Goal: Information Seeking & Learning: Compare options

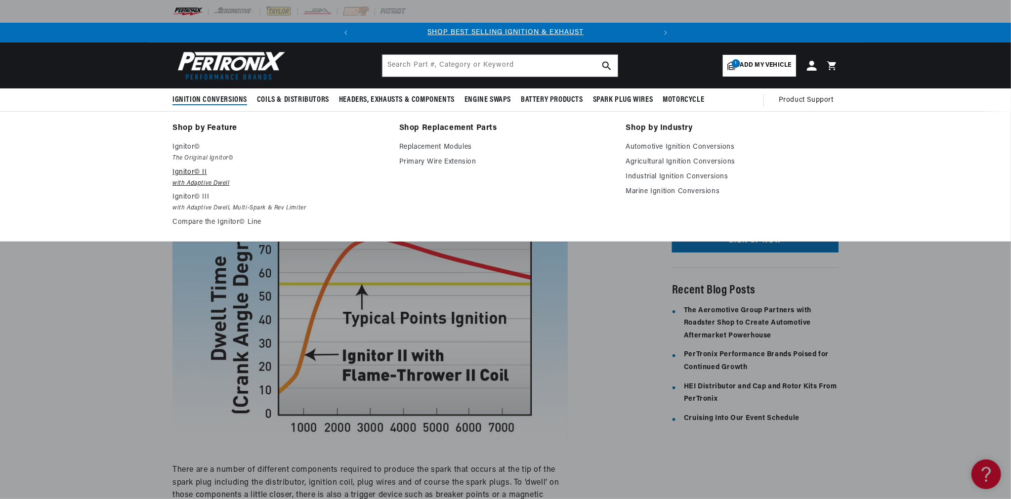
click at [190, 176] on p "Ignitor© II" at bounding box center [278, 172] width 213 height 12
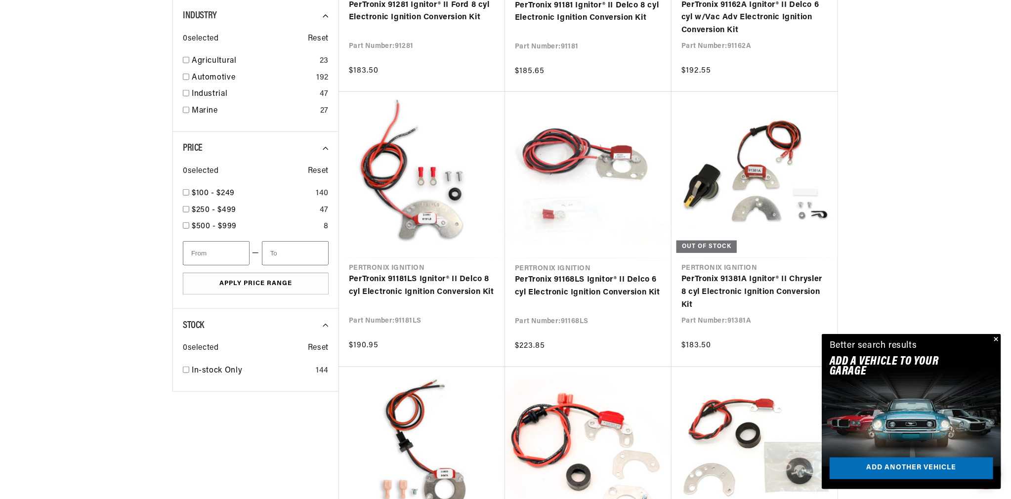
scroll to position [543, 0]
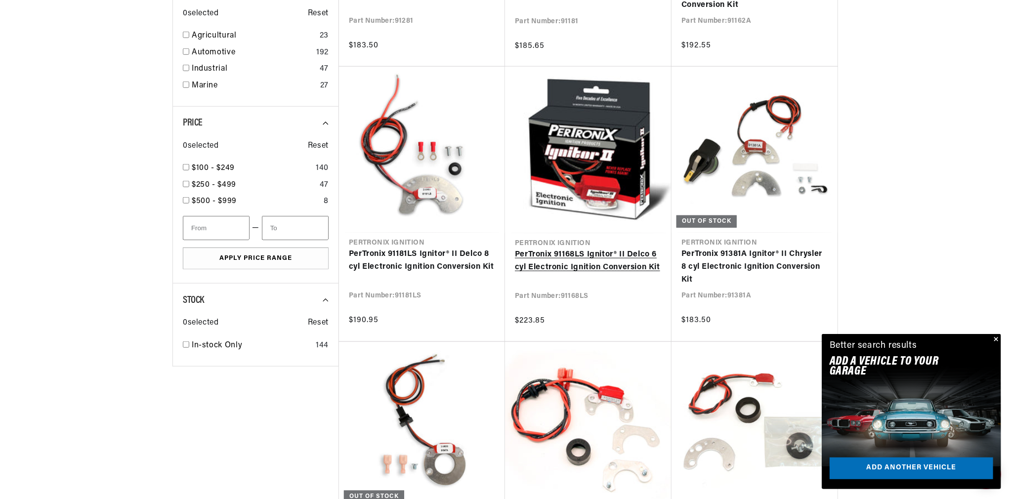
click at [554, 256] on link "PerTronix 91168LS Ignitor® II Delco 6 cyl Electronic Ignition Conversion Kit" at bounding box center [588, 261] width 147 height 25
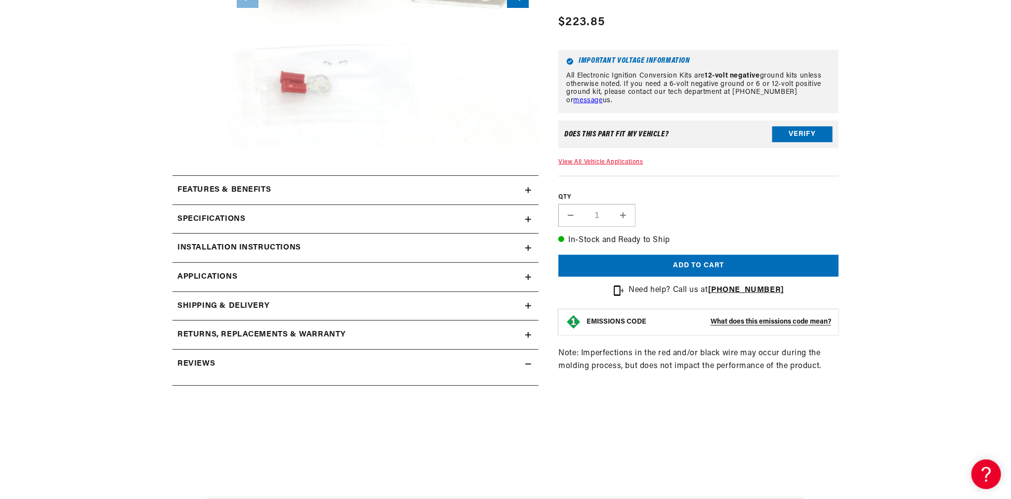
scroll to position [346, 0]
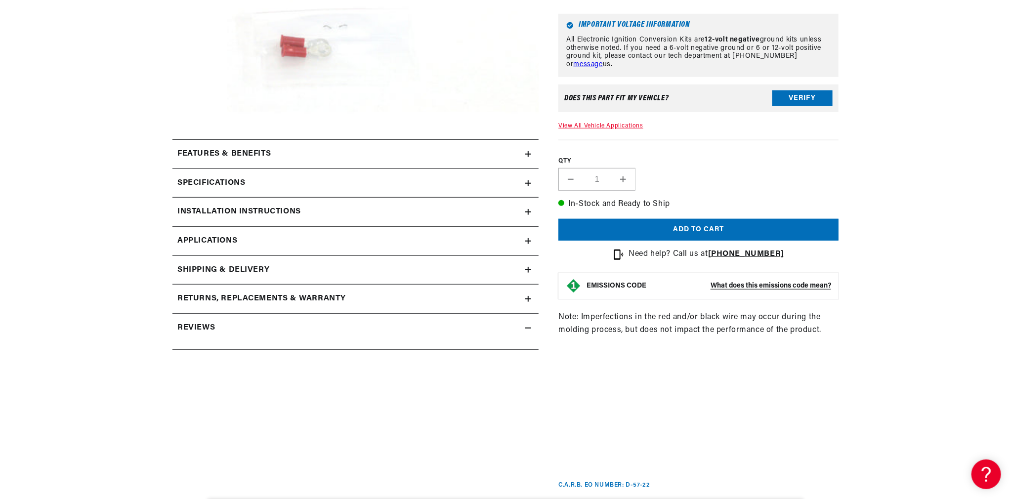
click at [281, 151] on div "Features & Benefits" at bounding box center [348, 154] width 353 height 13
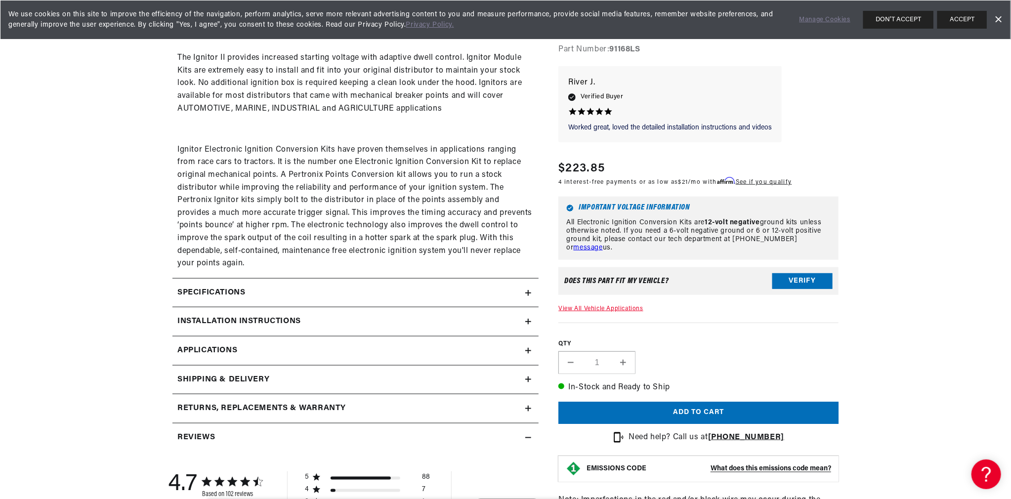
scroll to position [642, 0]
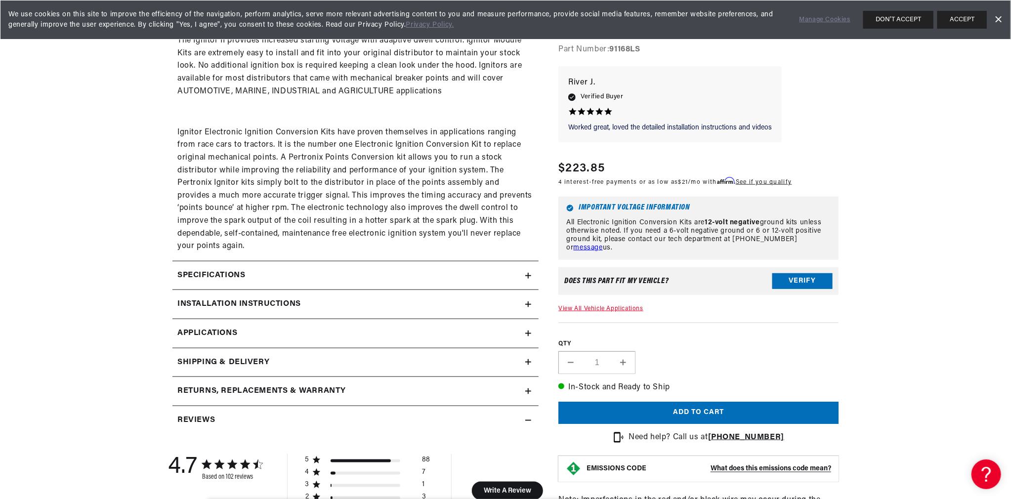
click at [278, 269] on div "Specifications" at bounding box center [348, 275] width 353 height 13
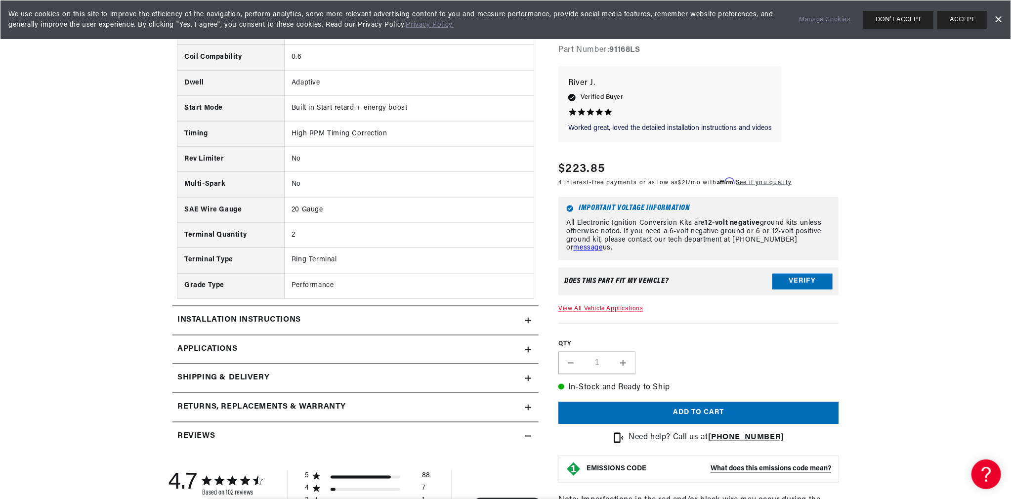
scroll to position [1038, 0]
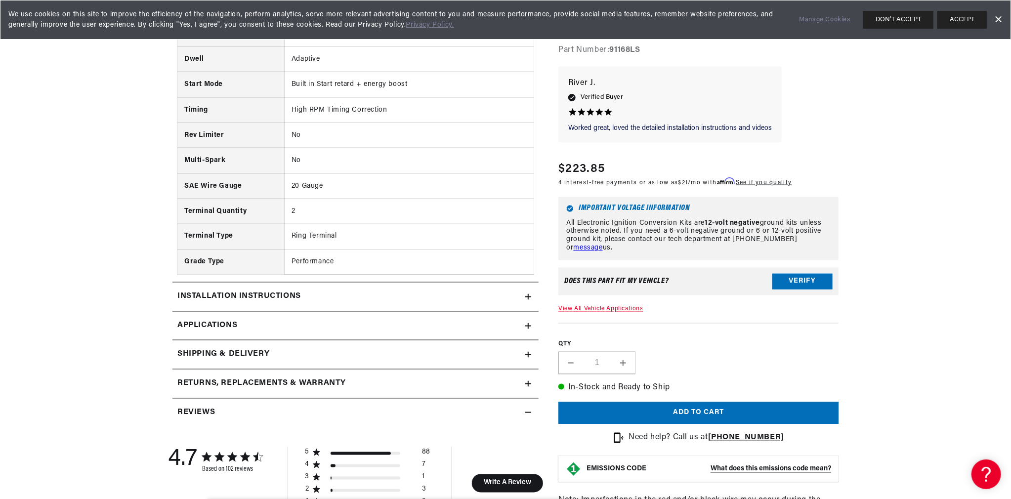
click at [335, 297] on div "Installation instructions" at bounding box center [348, 297] width 353 height 13
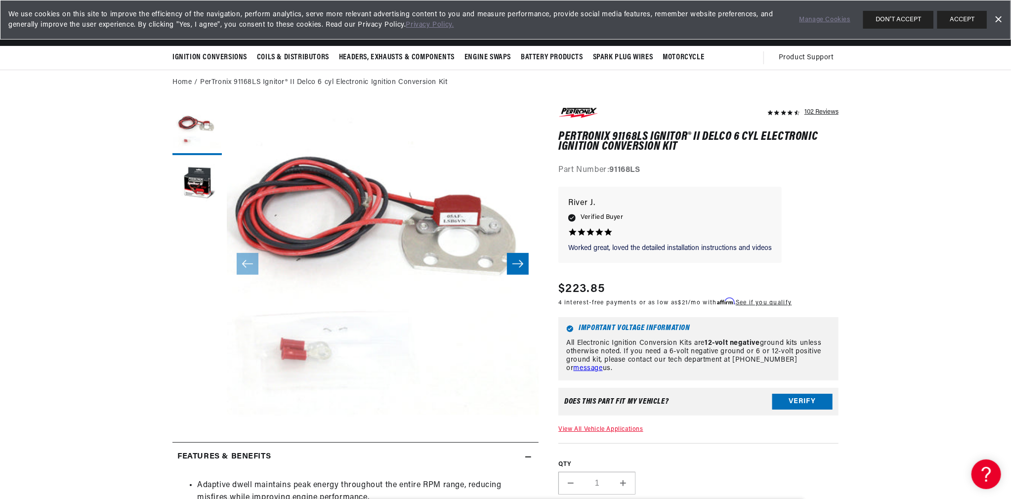
scroll to position [0, 0]
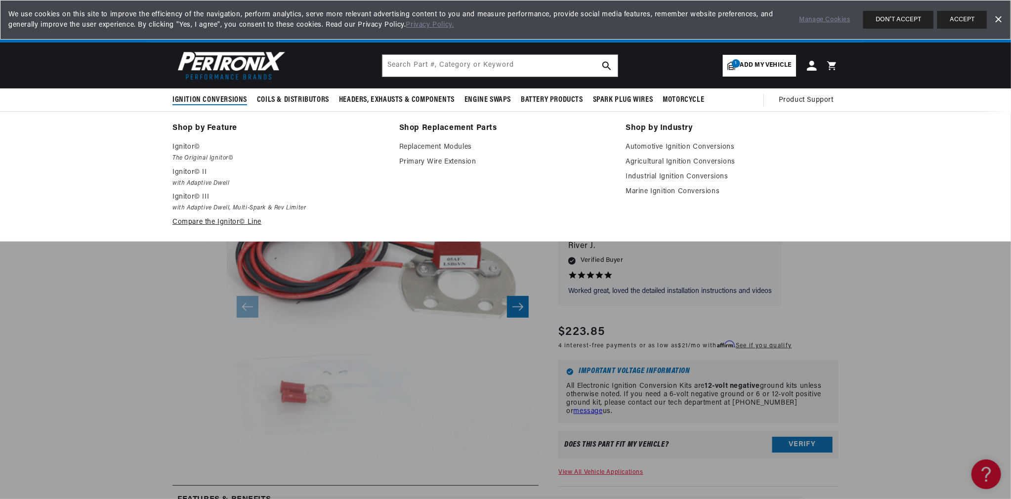
click at [223, 220] on link "Compare the Ignitor© Line" at bounding box center [278, 222] width 213 height 12
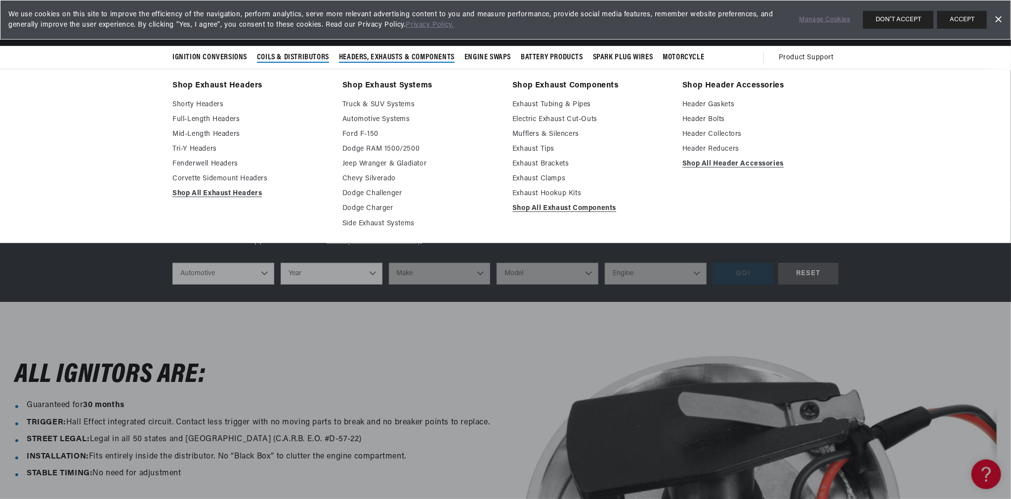
scroll to position [0, 299]
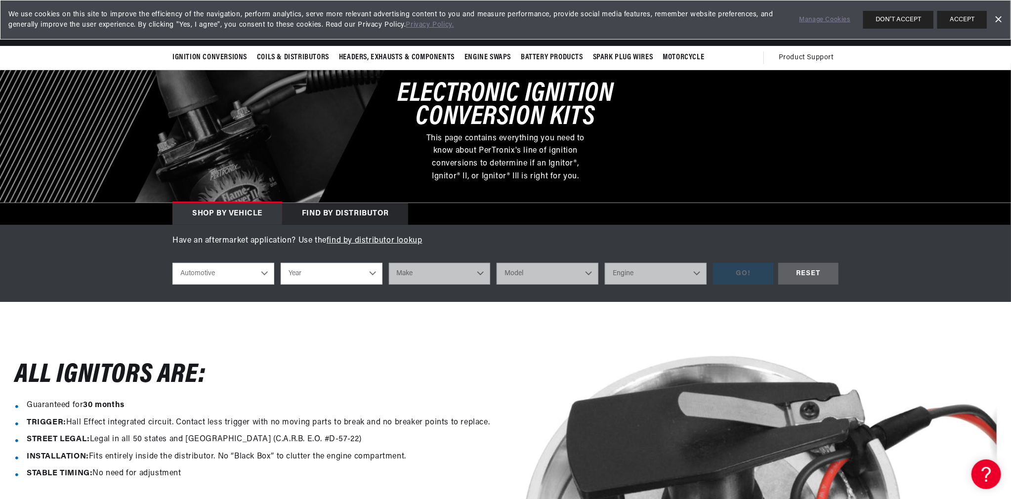
click at [997, 22] on link "Dismiss Banner" at bounding box center [998, 19] width 15 height 15
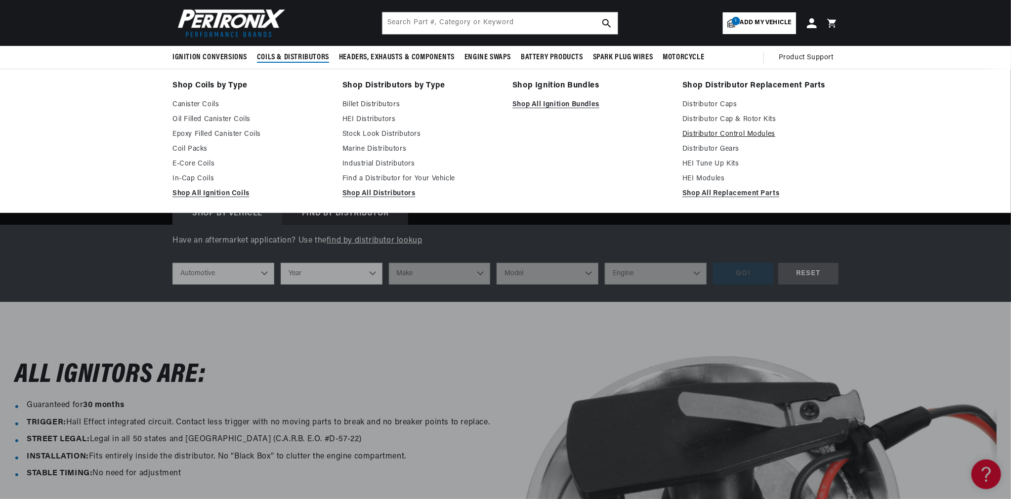
click at [716, 135] on link "Distributor Control Modules" at bounding box center [760, 134] width 156 height 12
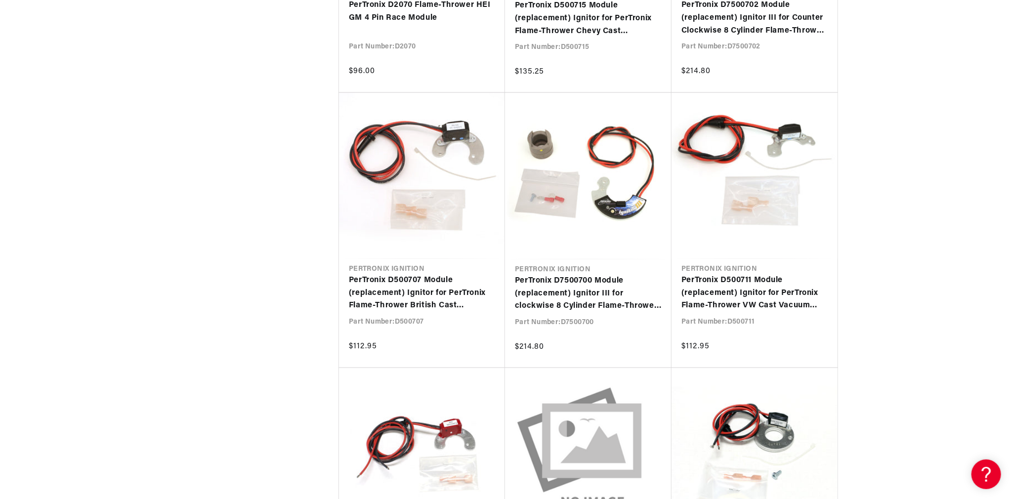
scroll to position [543, 0]
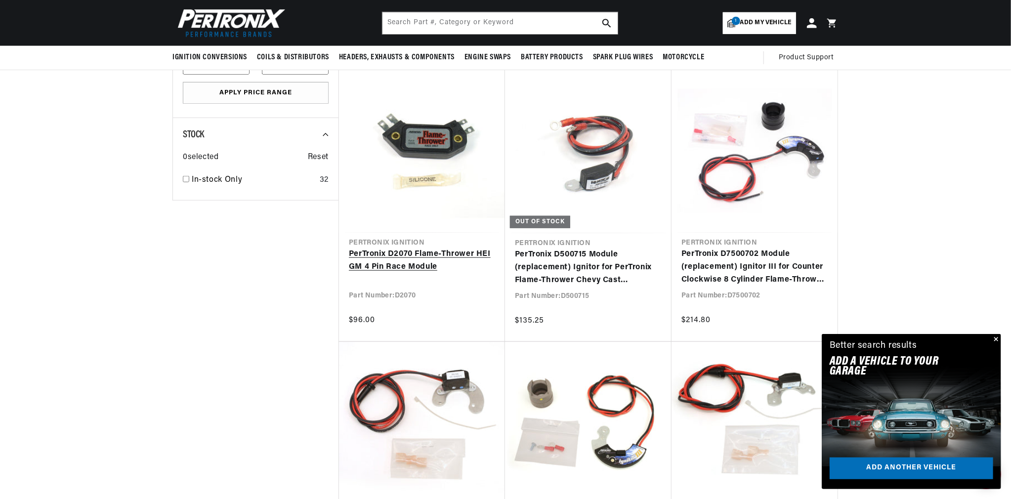
click at [403, 260] on link "PerTronix D2070 Flame-Thrower HEI GM 4 Pin Race Module" at bounding box center [422, 260] width 146 height 25
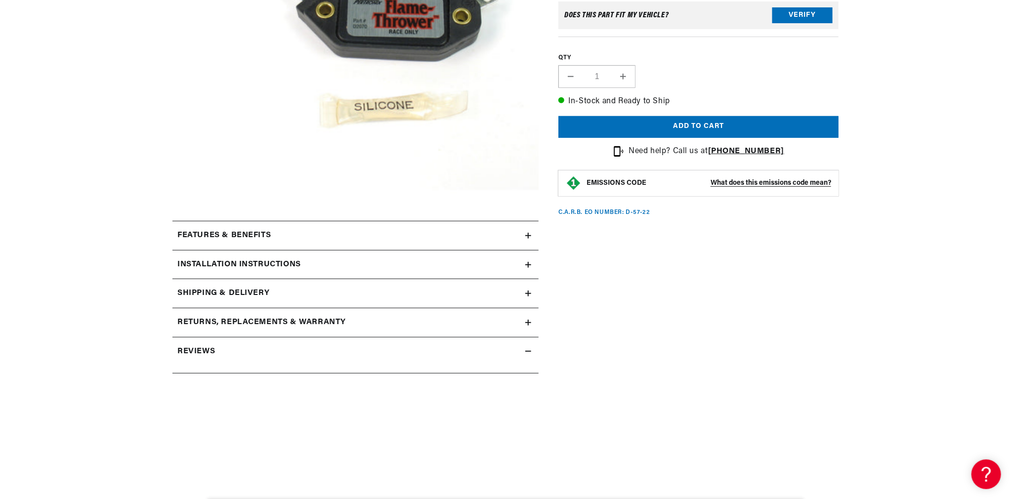
scroll to position [346, 0]
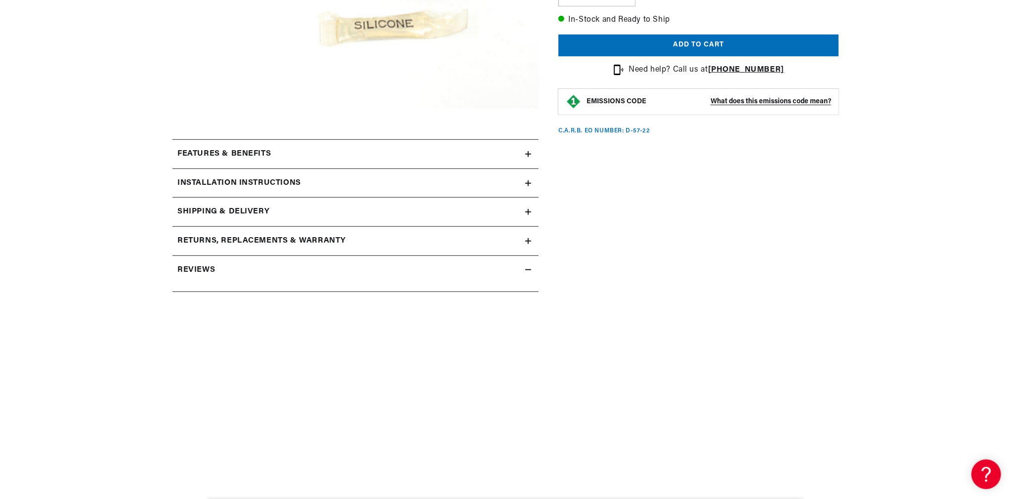
click at [257, 152] on h2 "Features & Benefits" at bounding box center [223, 154] width 93 height 13
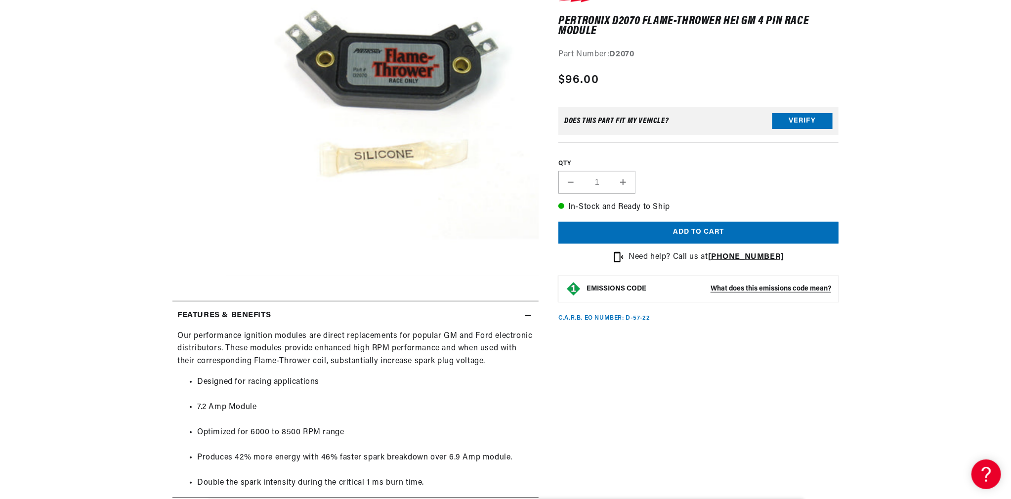
scroll to position [0, 0]
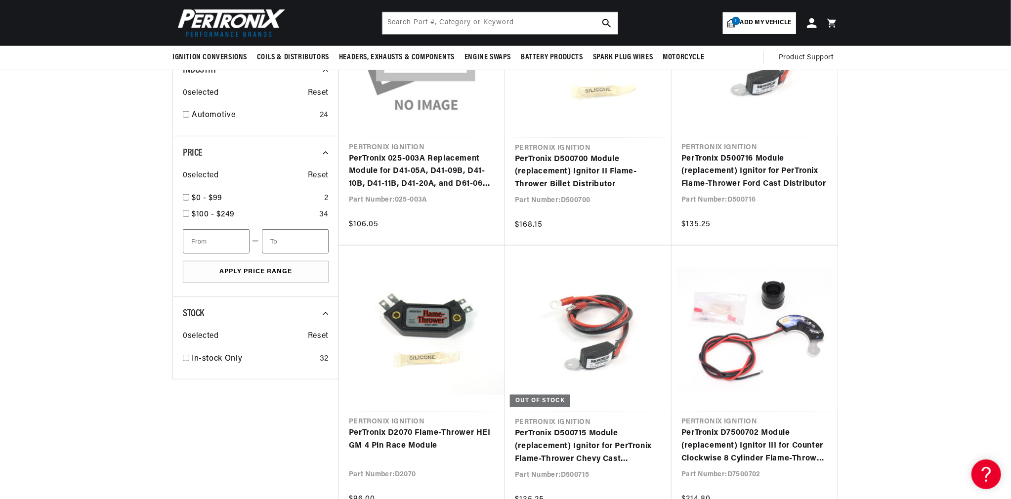
scroll to position [346, 0]
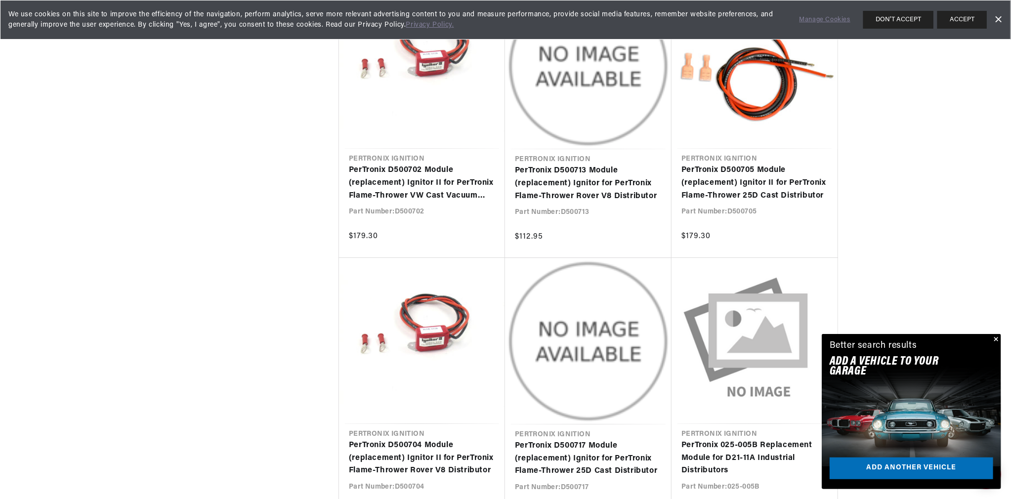
scroll to position [2026, 0]
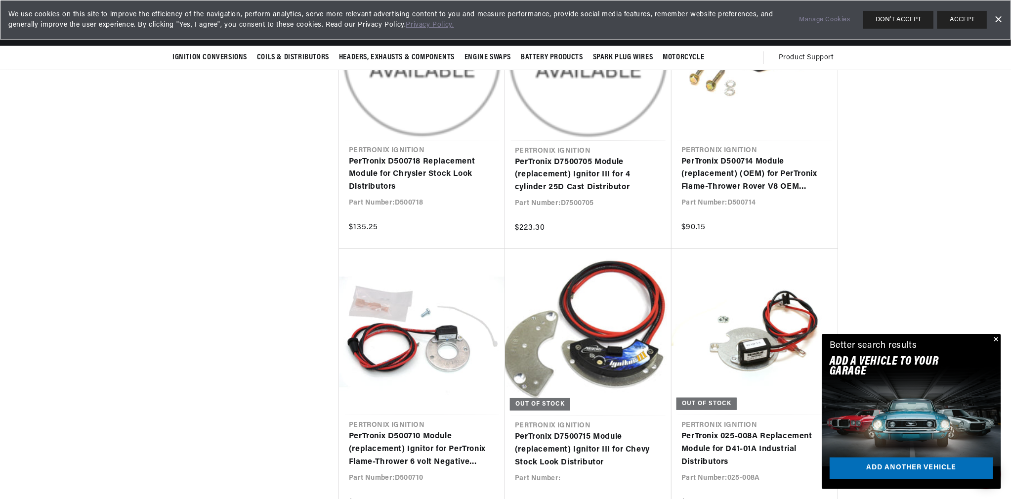
scroll to position [2816, 0]
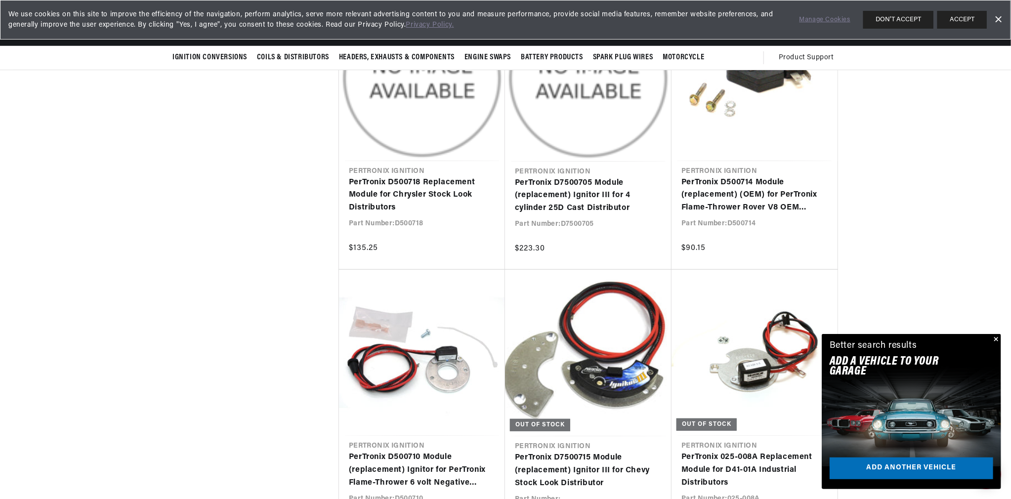
drag, startPoint x: 1010, startPoint y: 317, endPoint x: 995, endPoint y: 174, distance: 143.1
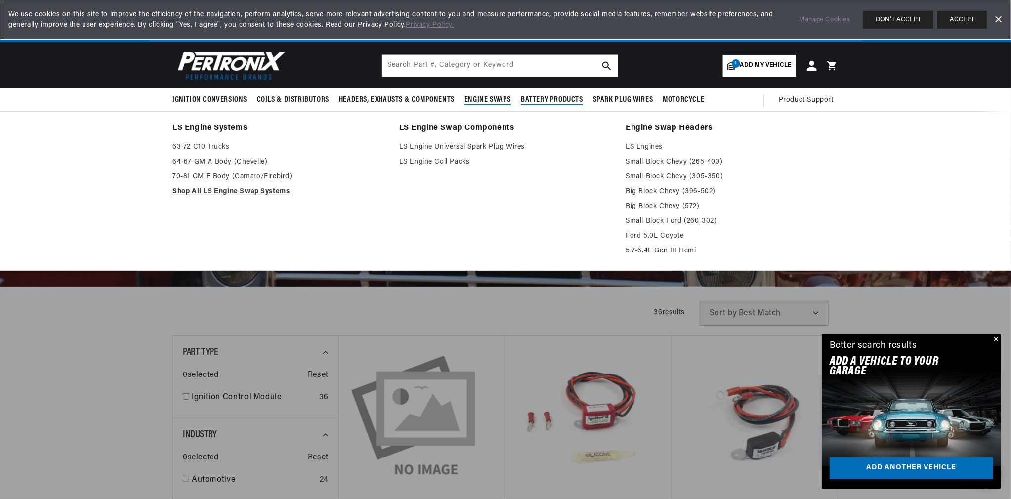
scroll to position [0, 299]
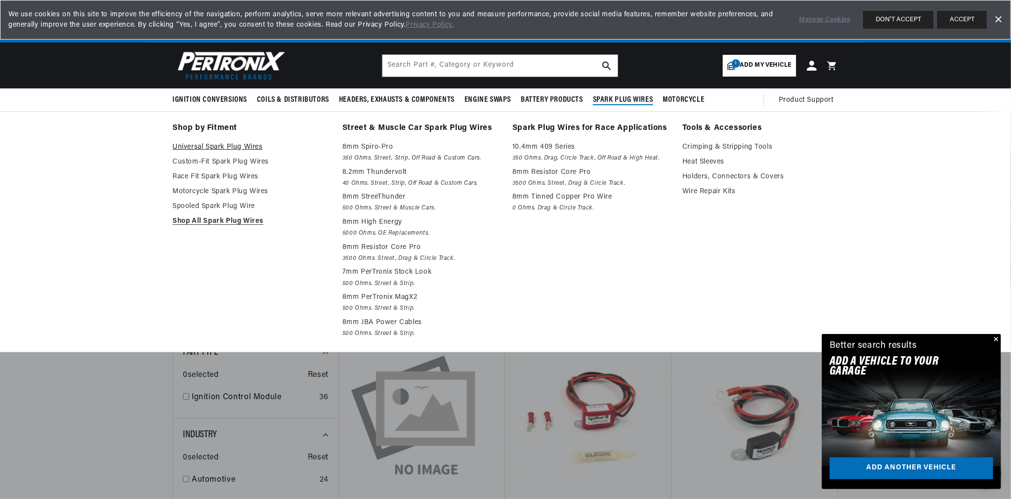
click at [228, 144] on link "Universal Spark Plug Wires" at bounding box center [250, 147] width 156 height 12
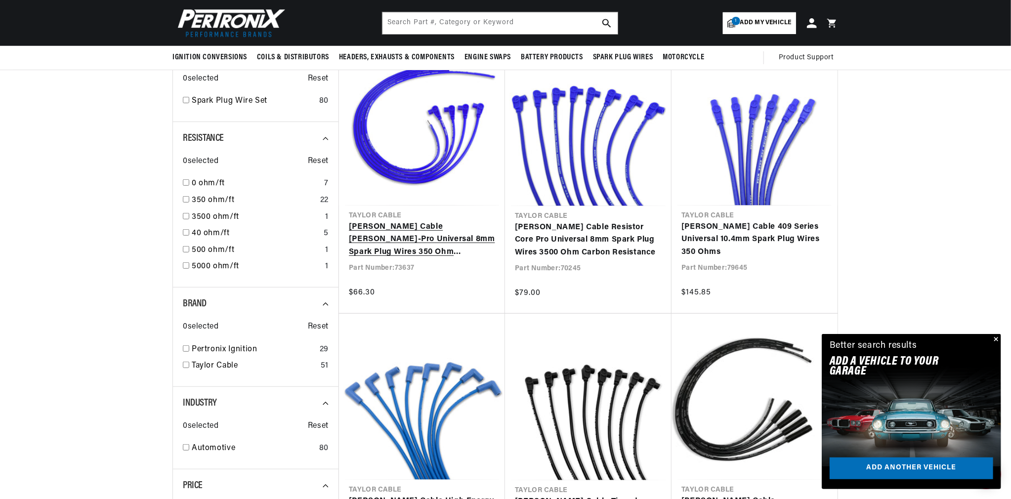
scroll to position [0, 299]
click at [387, 238] on link "[PERSON_NAME] Cable [PERSON_NAME]-Pro Universal 8mm Spark Plug Wires 350 Ohm Su…" at bounding box center [422, 240] width 146 height 38
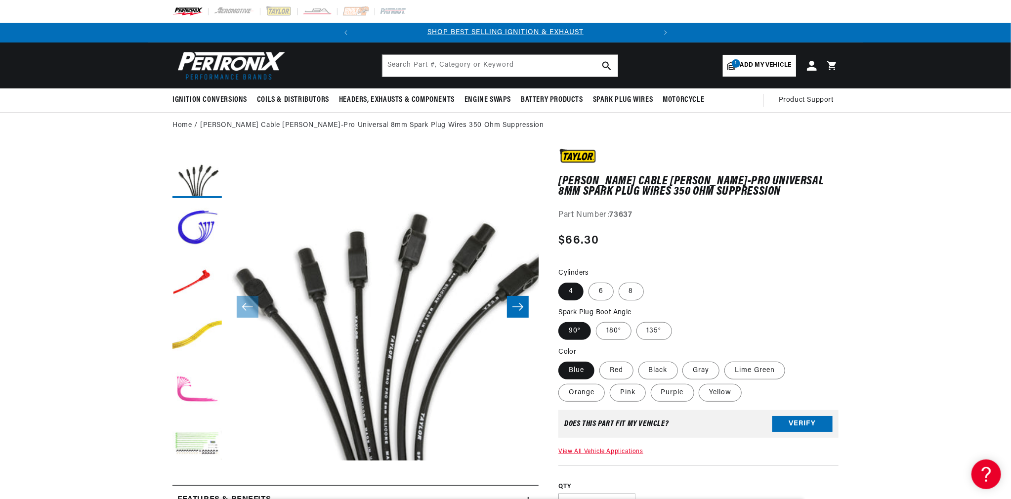
scroll to position [42, 0]
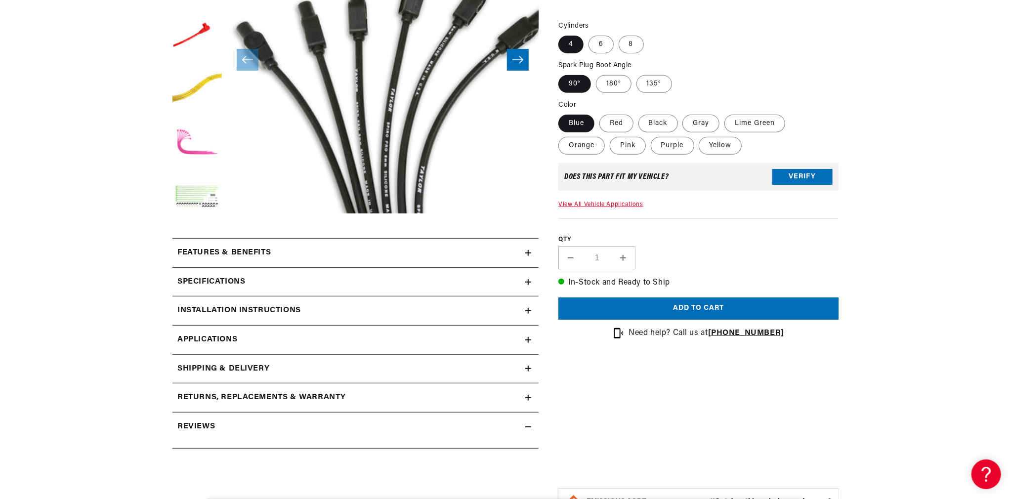
click at [515, 247] on div "Features & Benefits" at bounding box center [348, 253] width 353 height 13
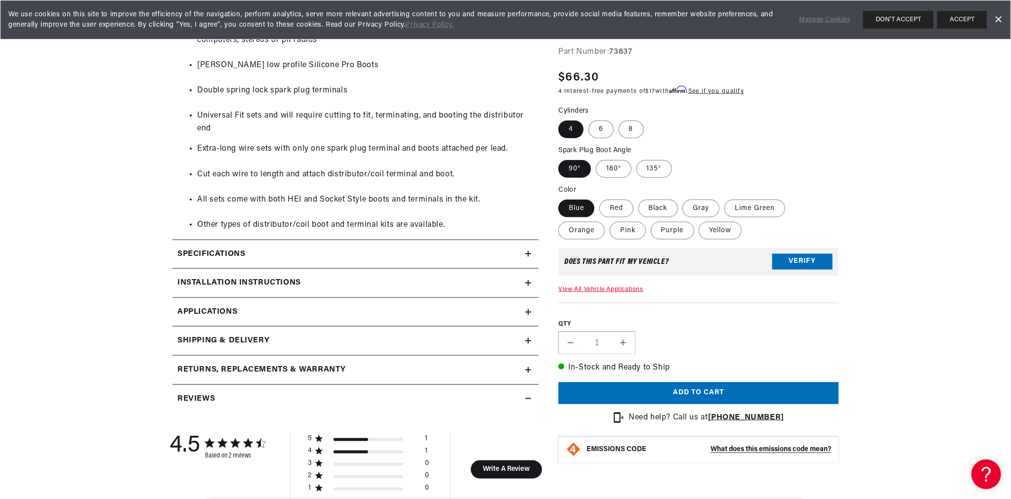
scroll to position [0, 299]
